Goal: Information Seeking & Learning: Learn about a topic

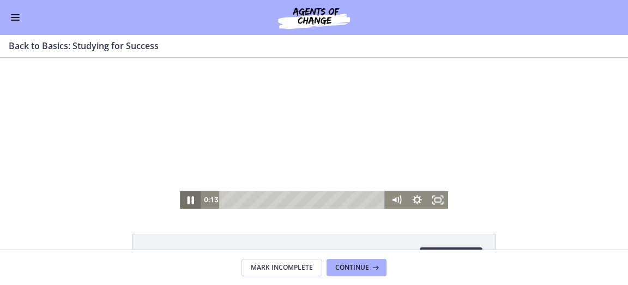
click at [190, 202] on icon "Pause" at bounding box center [190, 200] width 25 height 21
